Goal: Find specific page/section: Find specific page/section

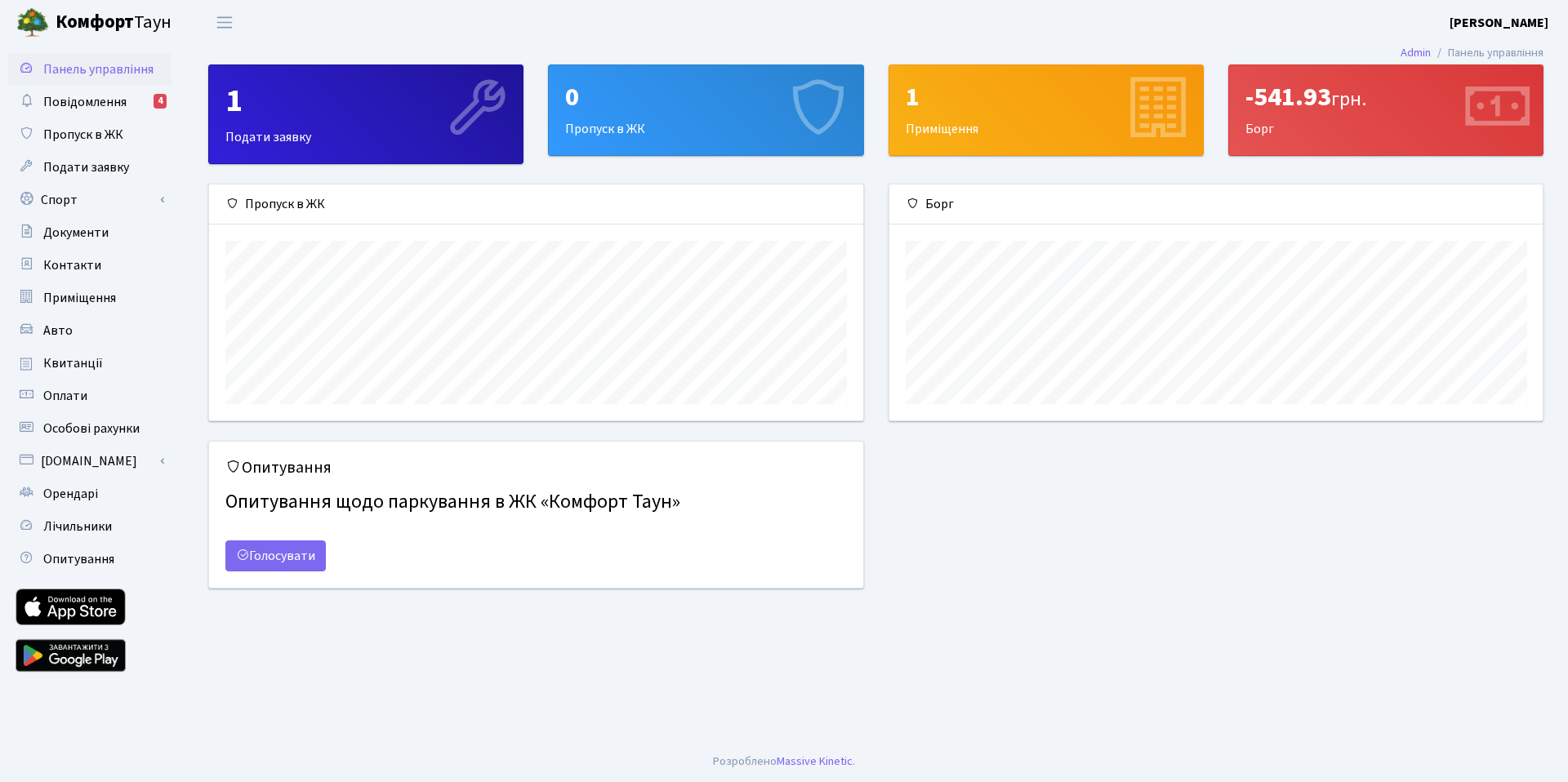
scroll to position [236, 653]
click at [73, 102] on span "Повідомлення" at bounding box center [85, 102] width 84 height 18
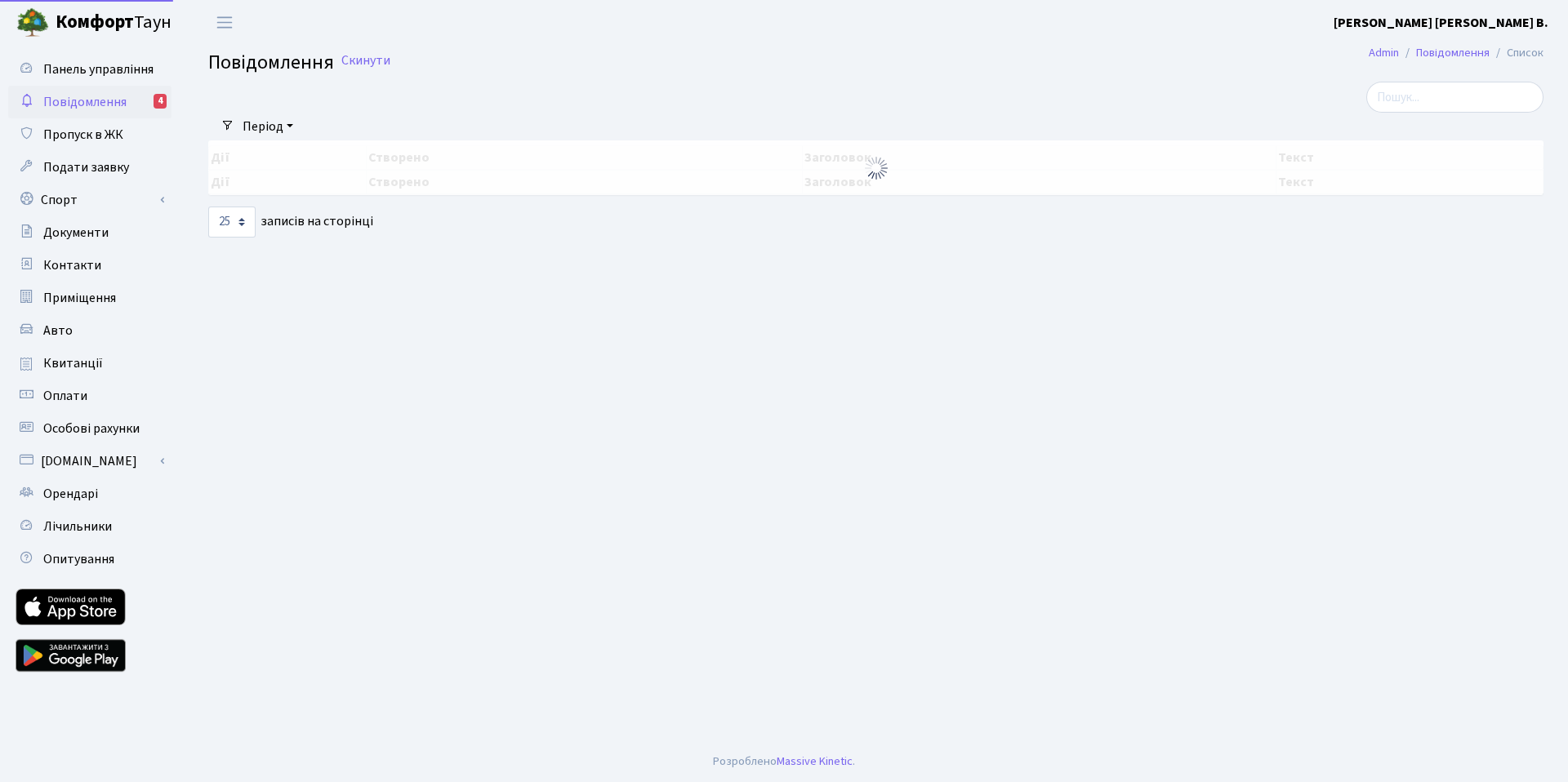
select select "25"
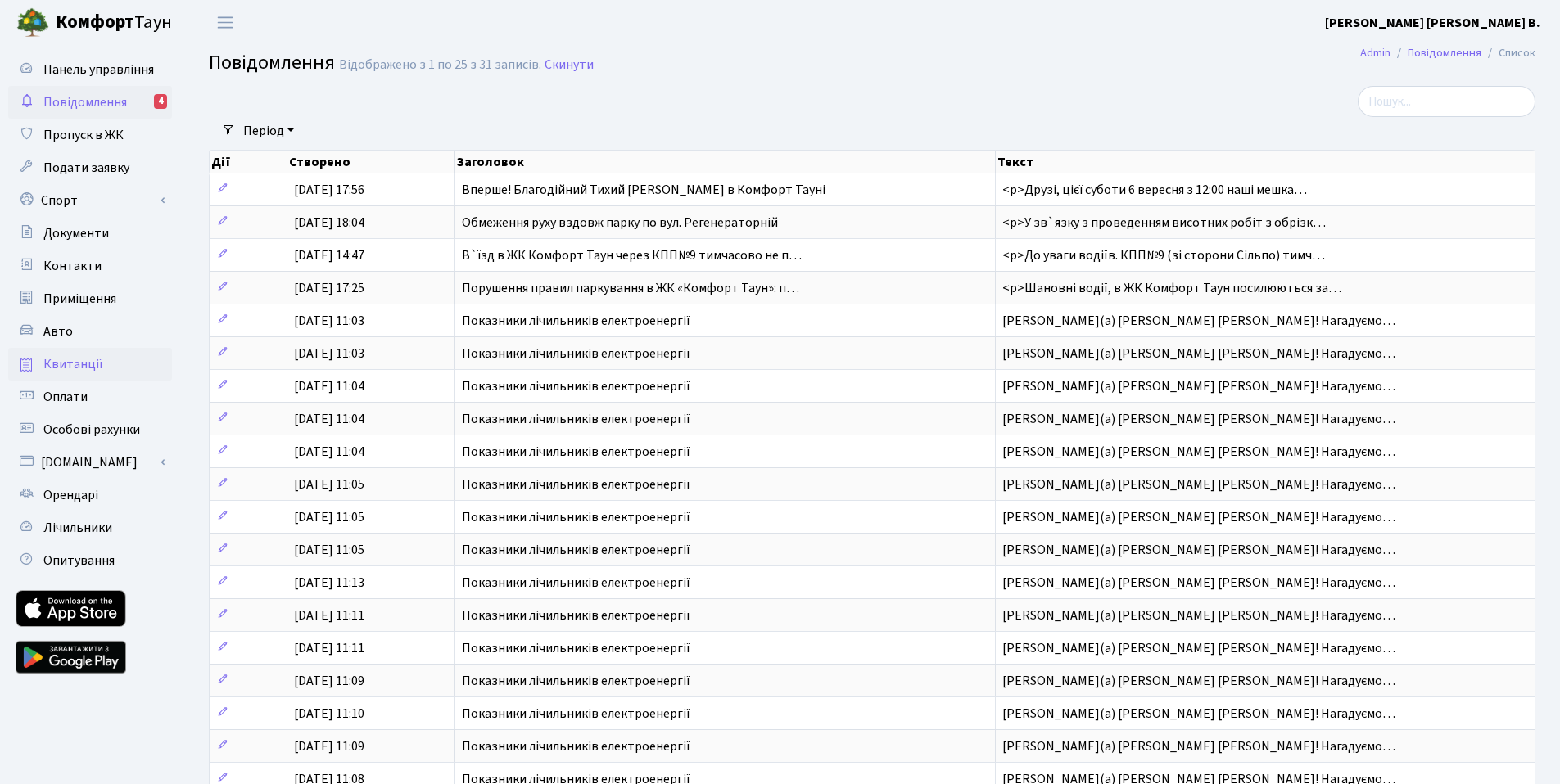
click at [86, 364] on span "Квитанції" at bounding box center [73, 363] width 60 height 18
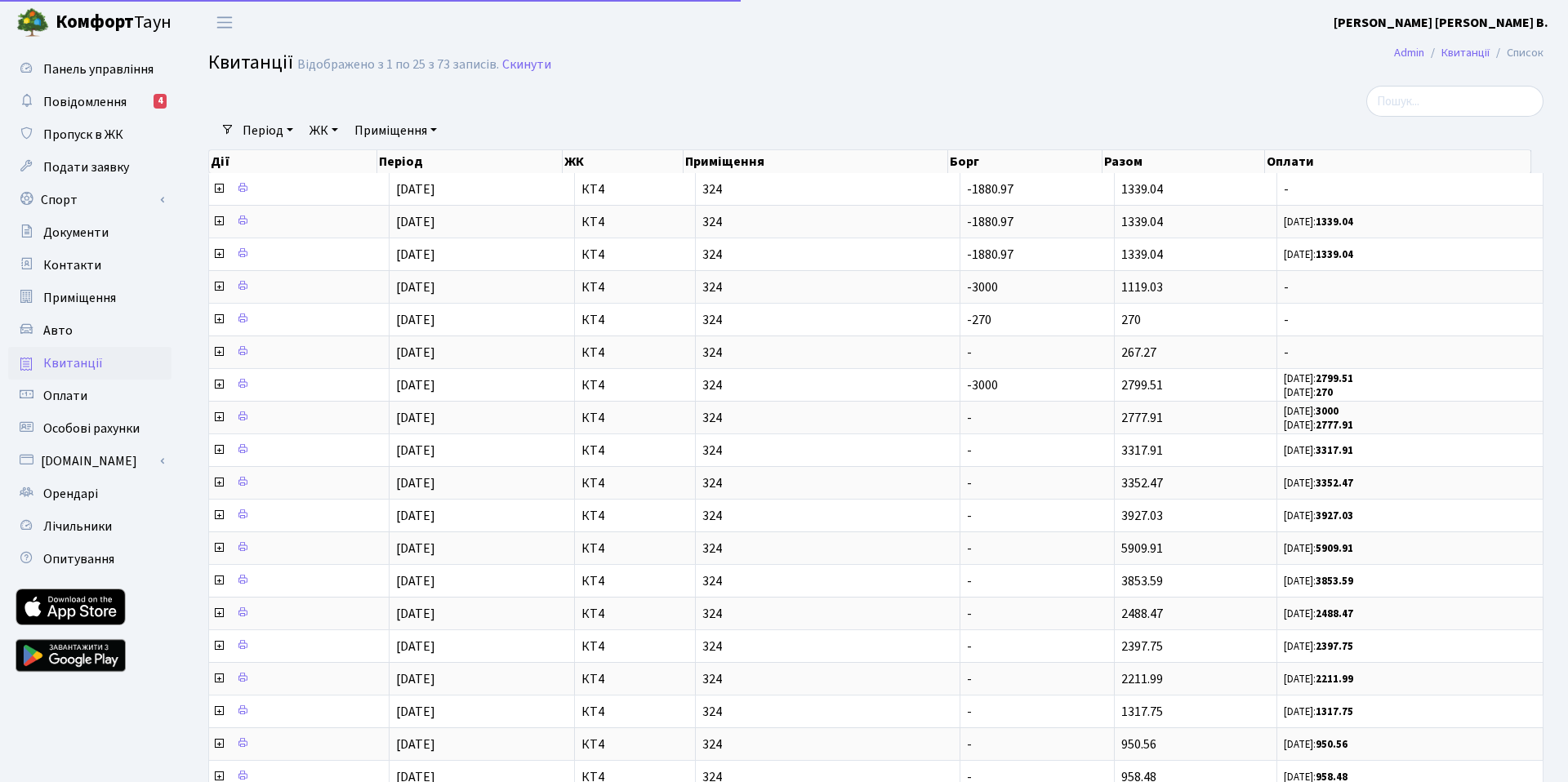
select select "25"
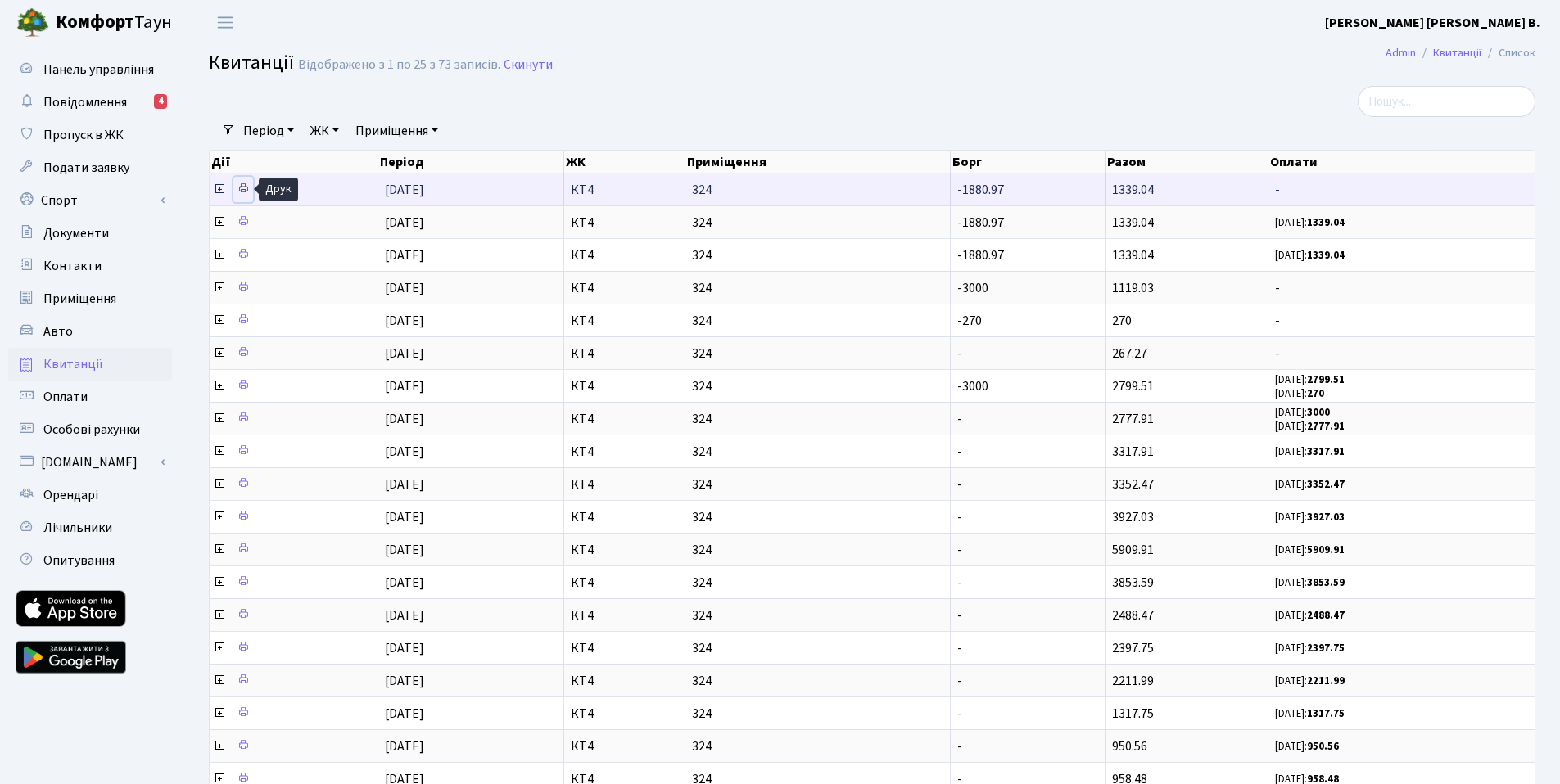
click at [244, 192] on icon at bounding box center [243, 188] width 11 height 11
